Goal: Task Accomplishment & Management: Manage account settings

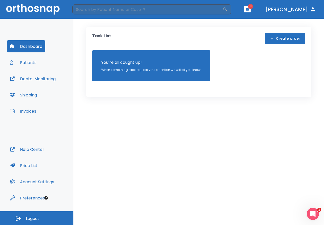
click at [30, 60] on button "Patients" at bounding box center [23, 62] width 33 height 12
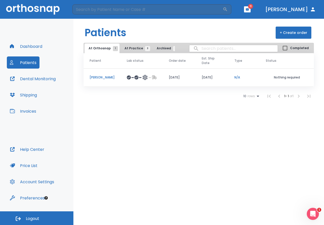
click at [105, 77] on p "[PERSON_NAME]" at bounding box center [102, 77] width 25 height 5
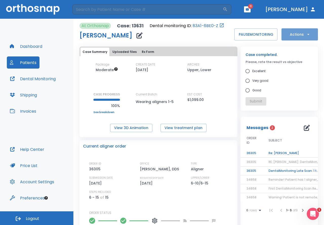
click at [307, 35] on icon "button" at bounding box center [308, 34] width 5 height 5
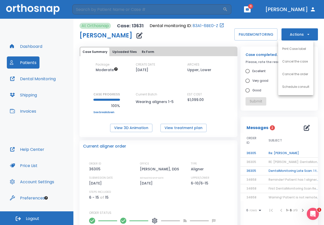
click at [161, 38] on div at bounding box center [162, 112] width 324 height 225
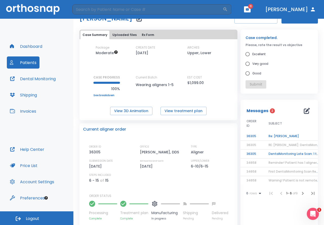
scroll to position [25, 0]
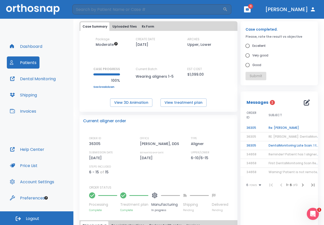
click at [285, 129] on td "Re: [PERSON_NAME]" at bounding box center [294, 128] width 63 height 9
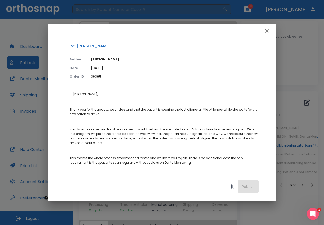
click at [267, 31] on icon "button" at bounding box center [267, 31] width 4 height 4
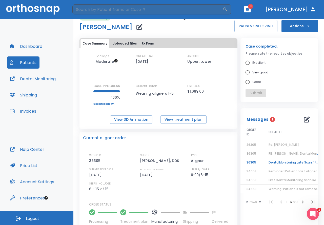
scroll to position [7, 0]
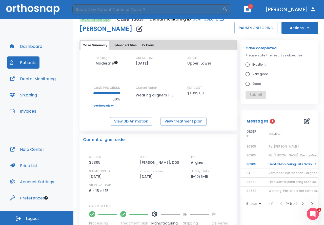
click at [297, 163] on td "DentalMonitoring Late Scan: 1 to 2 Weeks Notification" at bounding box center [294, 164] width 63 height 9
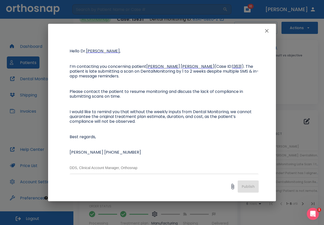
scroll to position [0, 0]
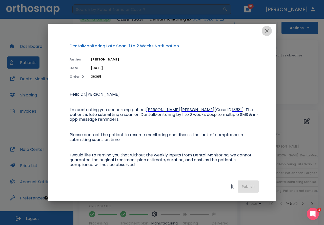
click at [264, 29] on icon "button" at bounding box center [267, 31] width 6 height 6
